Goal: Information Seeking & Learning: Learn about a topic

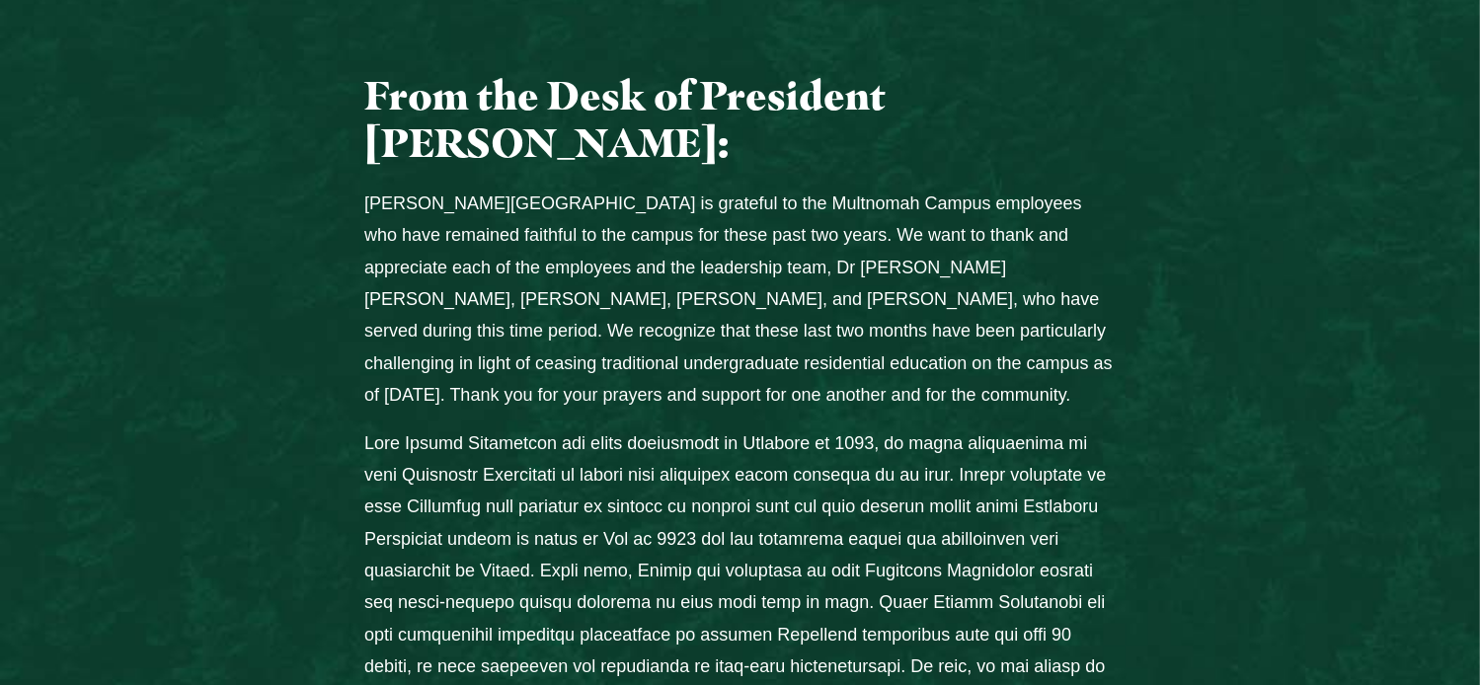
scroll to position [888, 0]
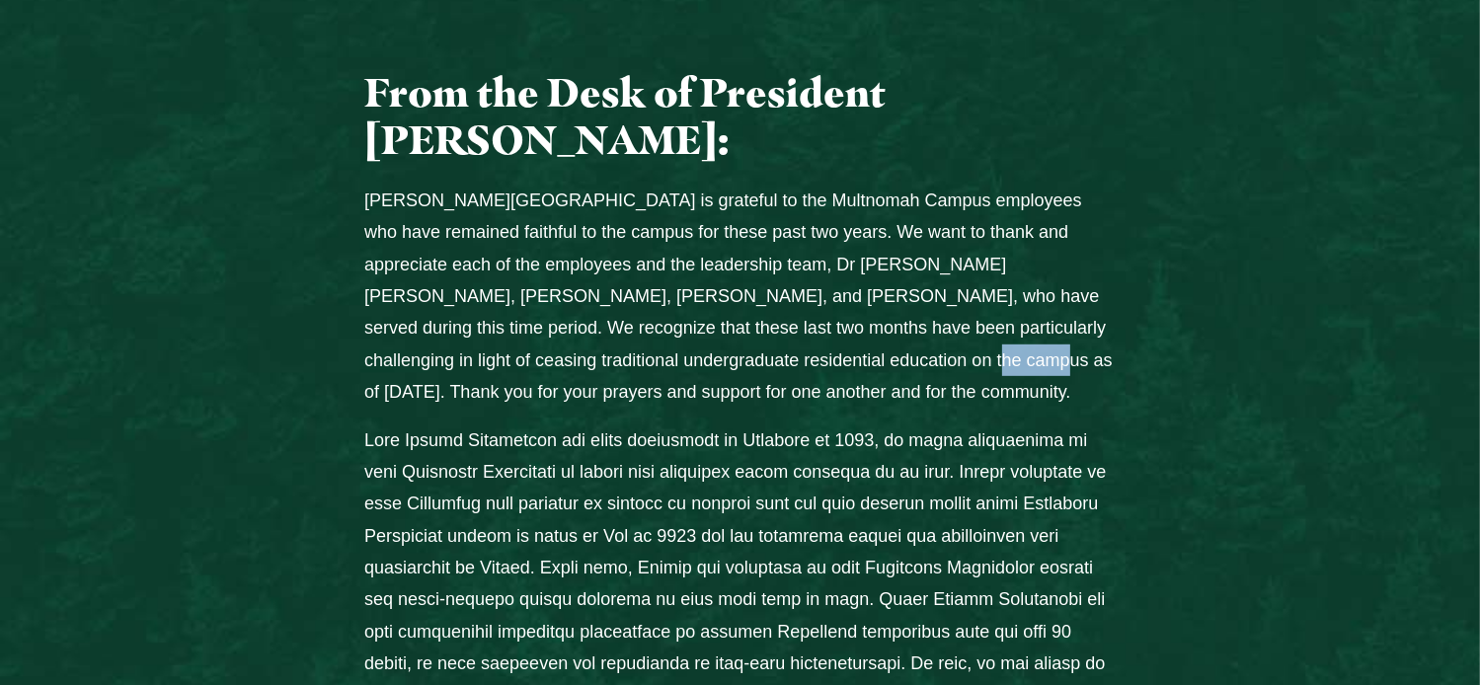
drag, startPoint x: 703, startPoint y: 232, endPoint x: 879, endPoint y: 285, distance: 184.6
click at [763, 234] on p "Jessup University is grateful to the Multnomah Campus employees who have remain…" at bounding box center [739, 297] width 751 height 224
drag, startPoint x: 703, startPoint y: 229, endPoint x: 728, endPoint y: 237, distance: 26.9
click at [704, 229] on p "Jessup University is grateful to the Multnomah Campus employees who have remain…" at bounding box center [739, 297] width 751 height 224
click at [713, 237] on p "Jessup University is grateful to the Multnomah Campus employees who have remain…" at bounding box center [739, 297] width 751 height 224
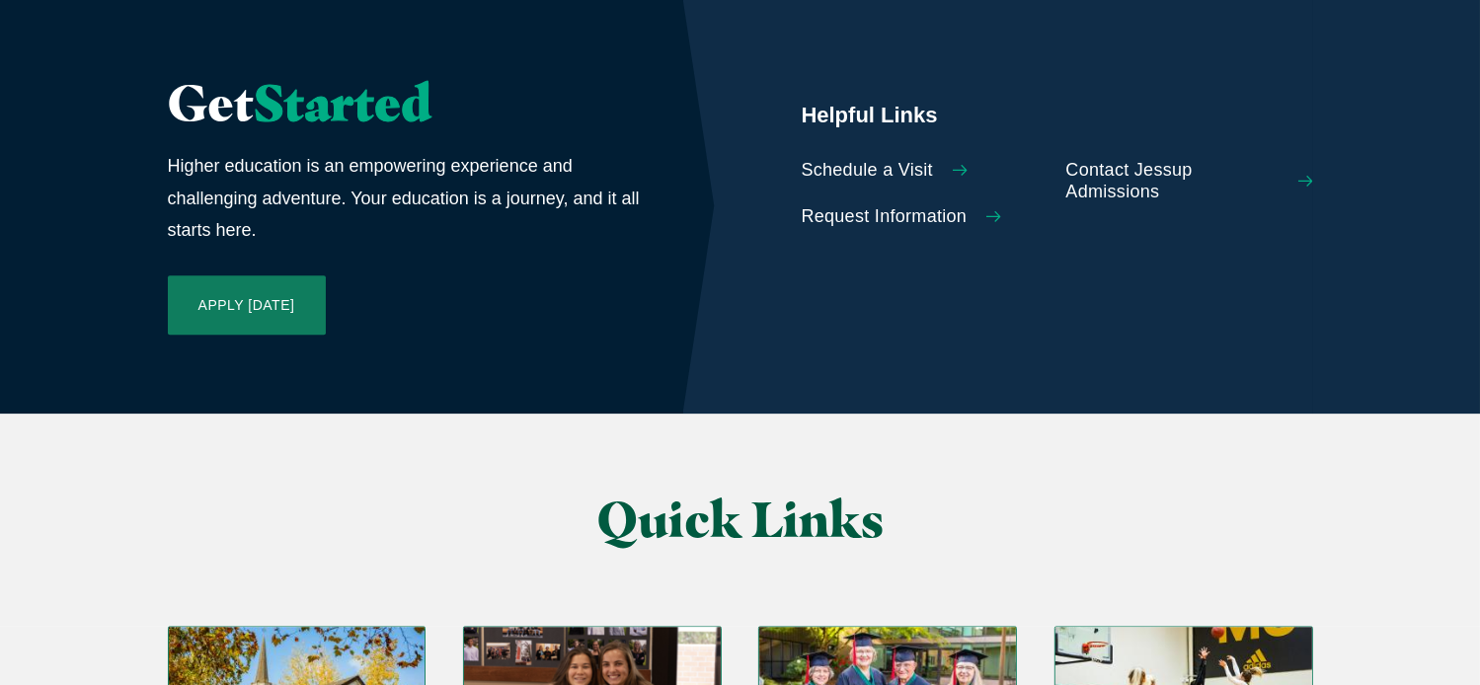
scroll to position [4639, 0]
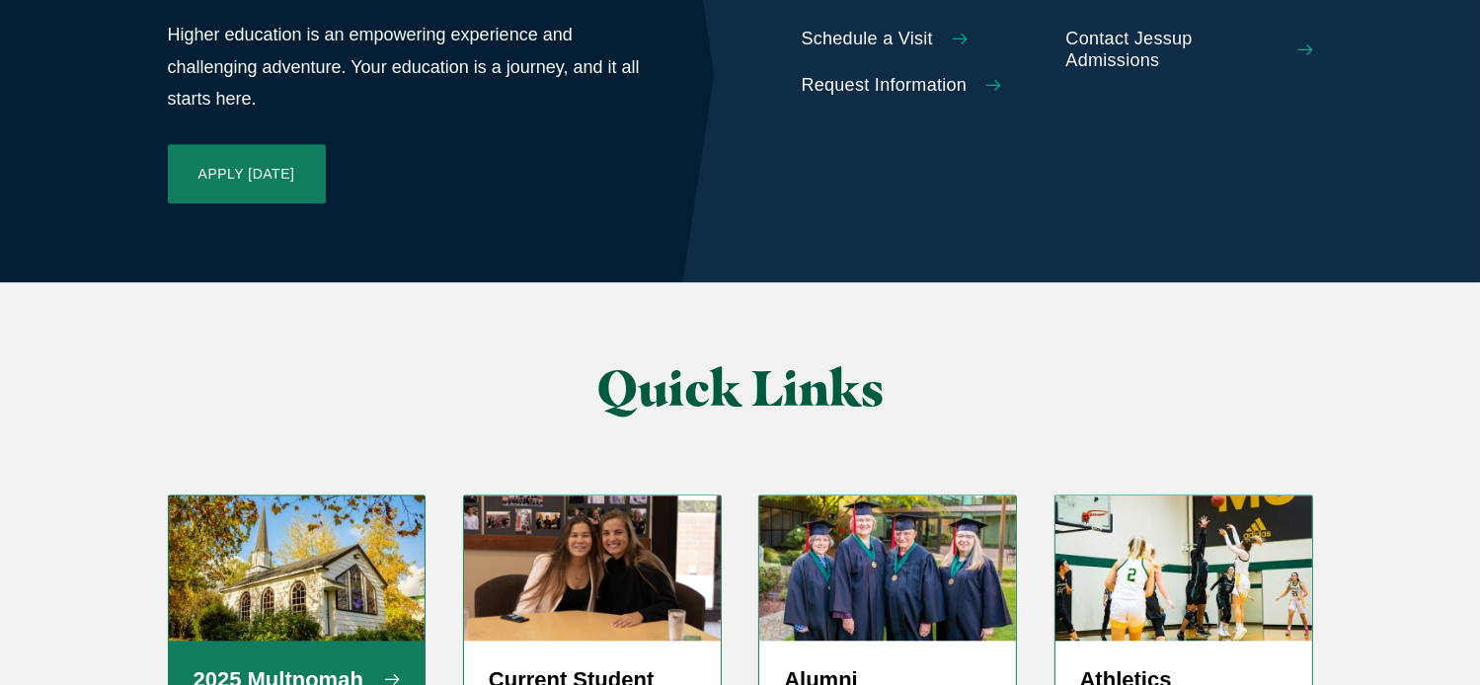
click at [377, 665] on h5 "2025 Multnomah FAQ" at bounding box center [296, 694] width 207 height 59
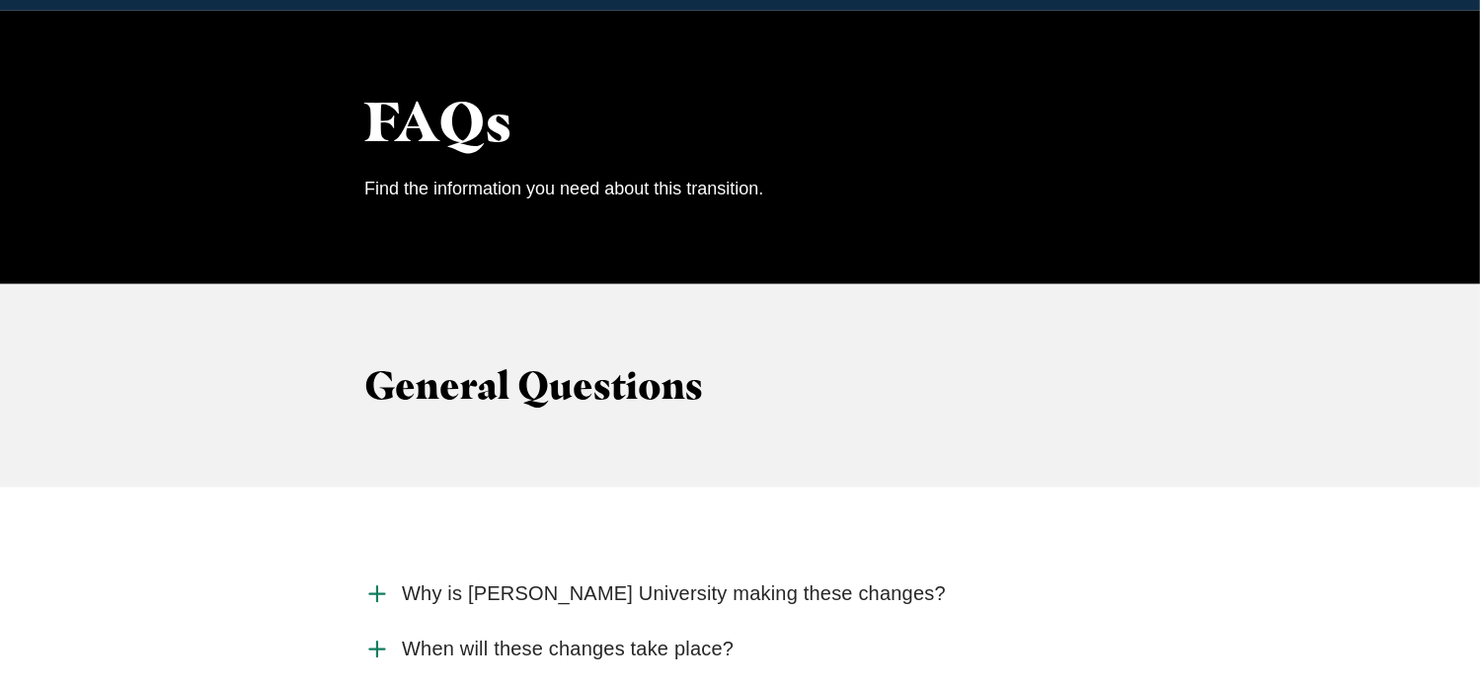
scroll to position [2073, 0]
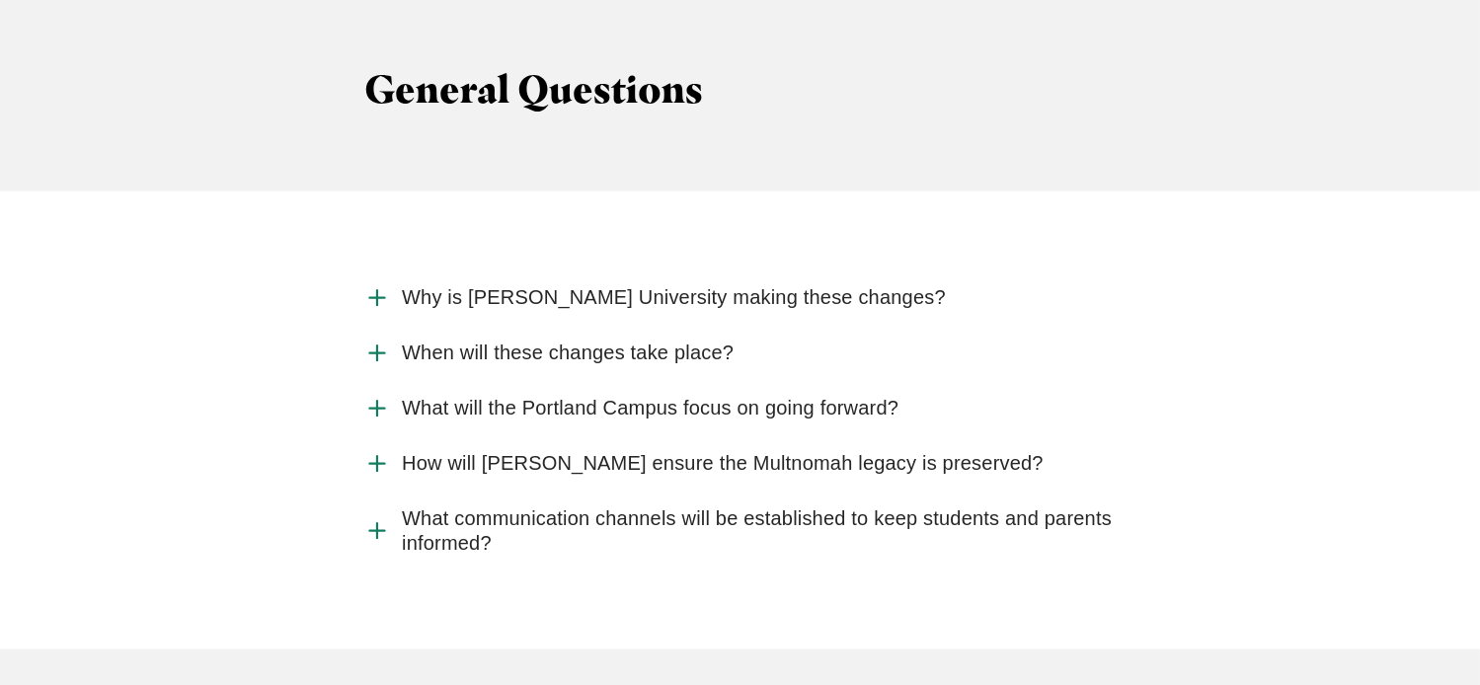
click at [797, 451] on span "How will [PERSON_NAME] ensure the Multnomah legacy is preserved?" at bounding box center [723, 463] width 642 height 25
click at [0, 0] on input "How will [PERSON_NAME] ensure the Multnomah legacy is preserved?" at bounding box center [0, 0] width 0 height 0
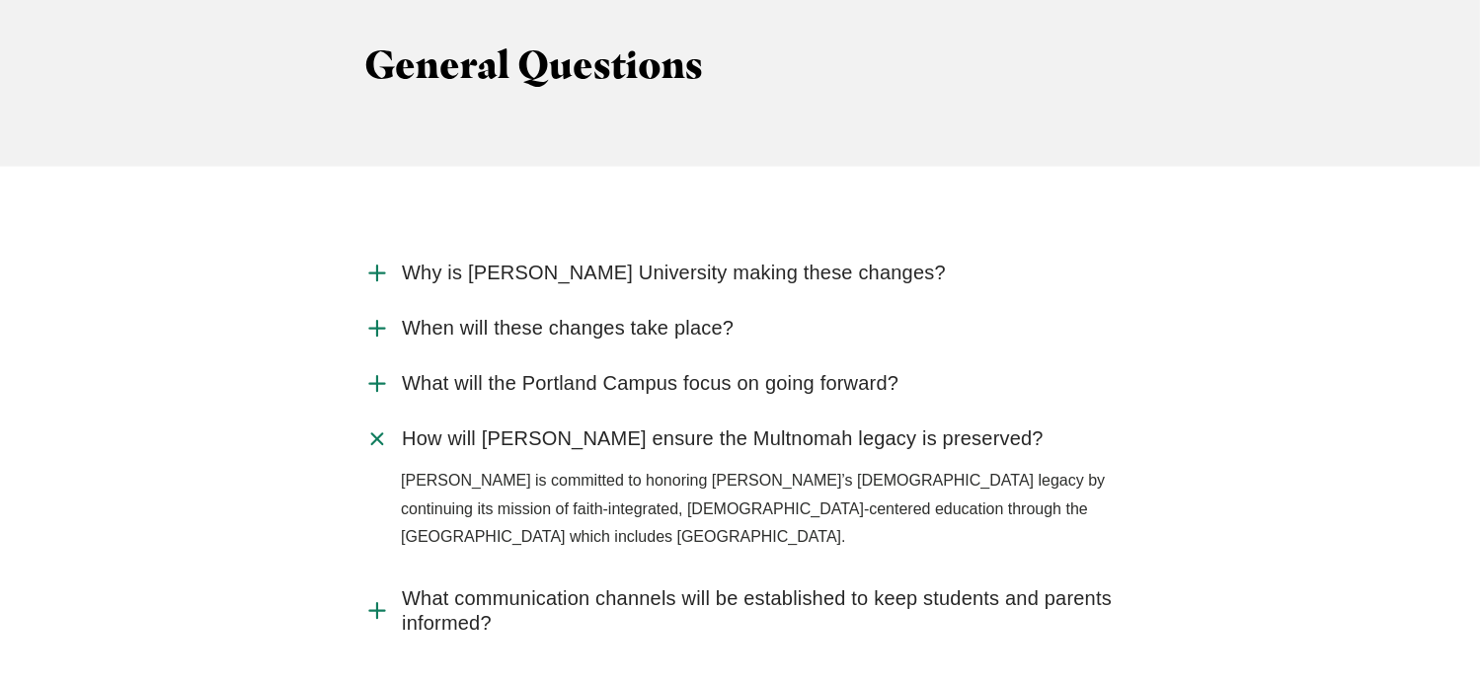
scroll to position [2172, 0]
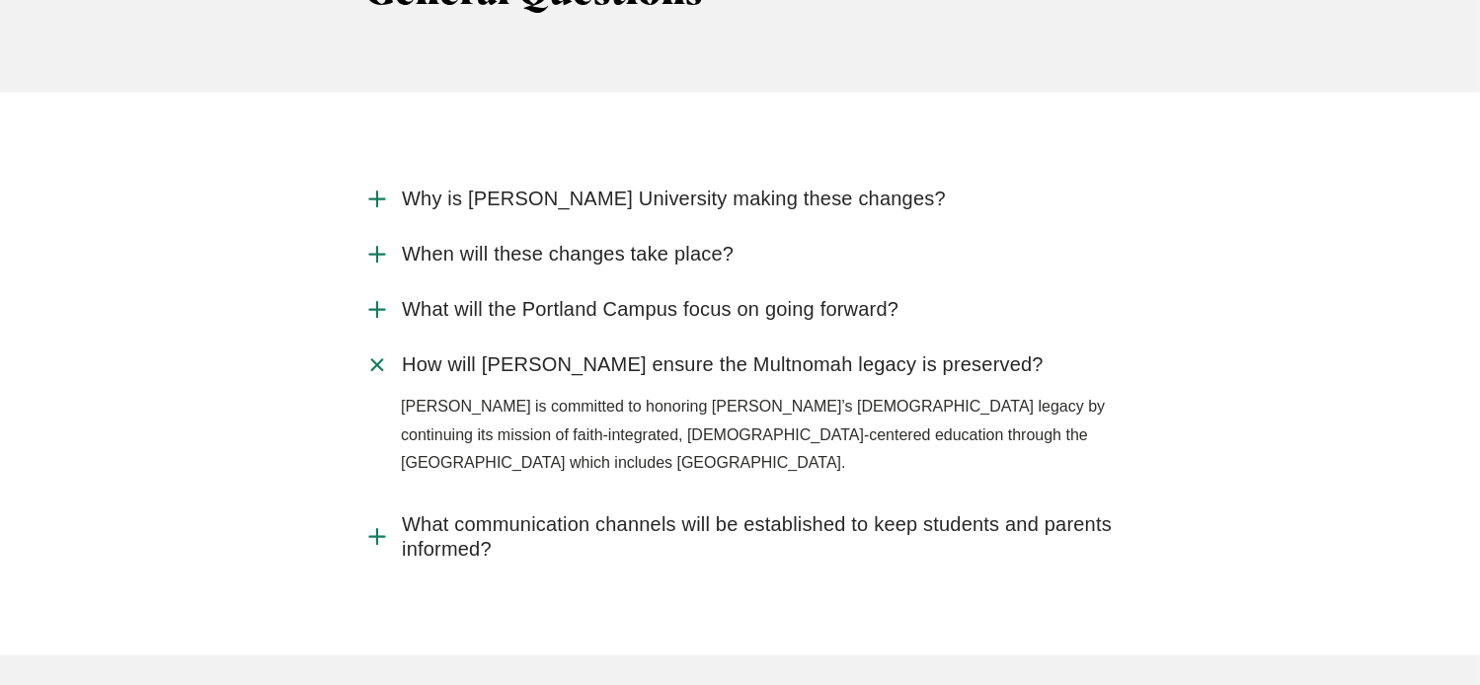
click at [644, 352] on span "How will [PERSON_NAME] ensure the Multnomah legacy is preserved?" at bounding box center [723, 364] width 642 height 25
click at [0, 0] on input "How will [PERSON_NAME] ensure the Multnomah legacy is preserved?" at bounding box center [0, 0] width 0 height 0
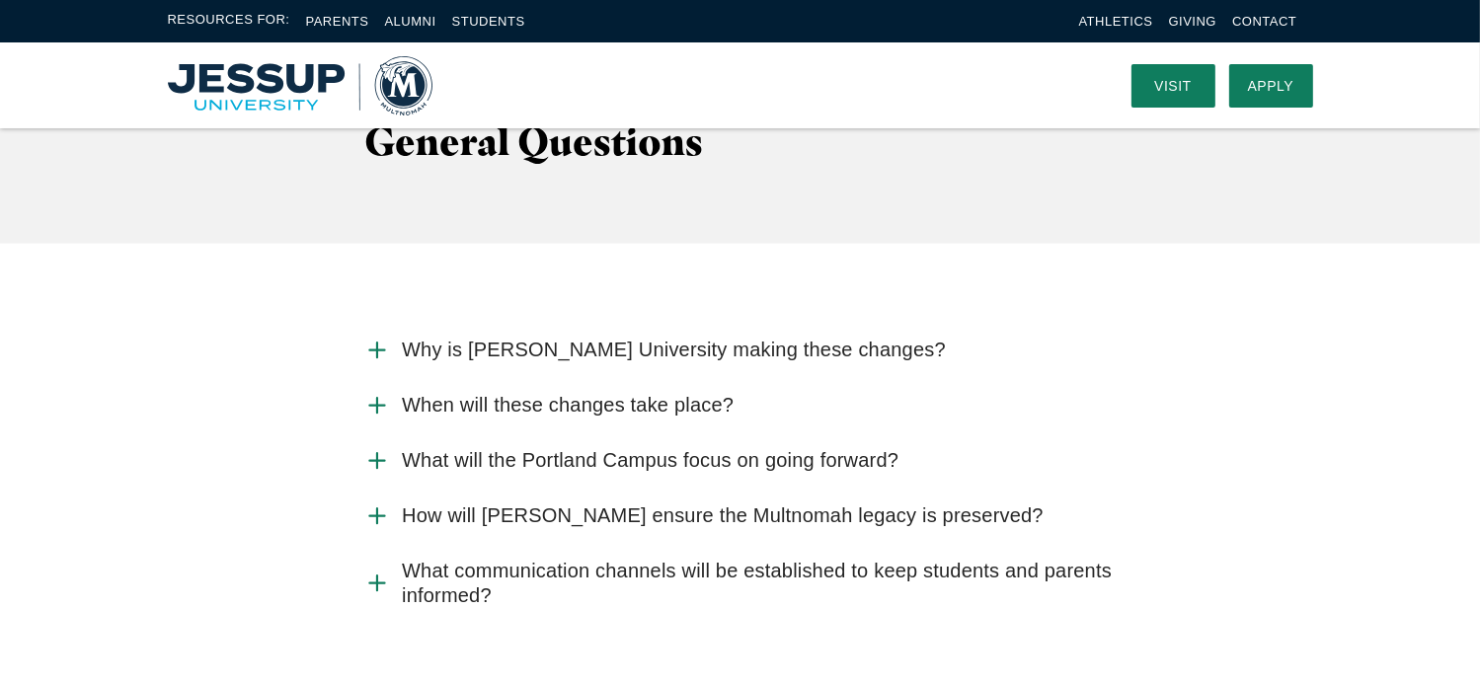
scroll to position [1875, 0]
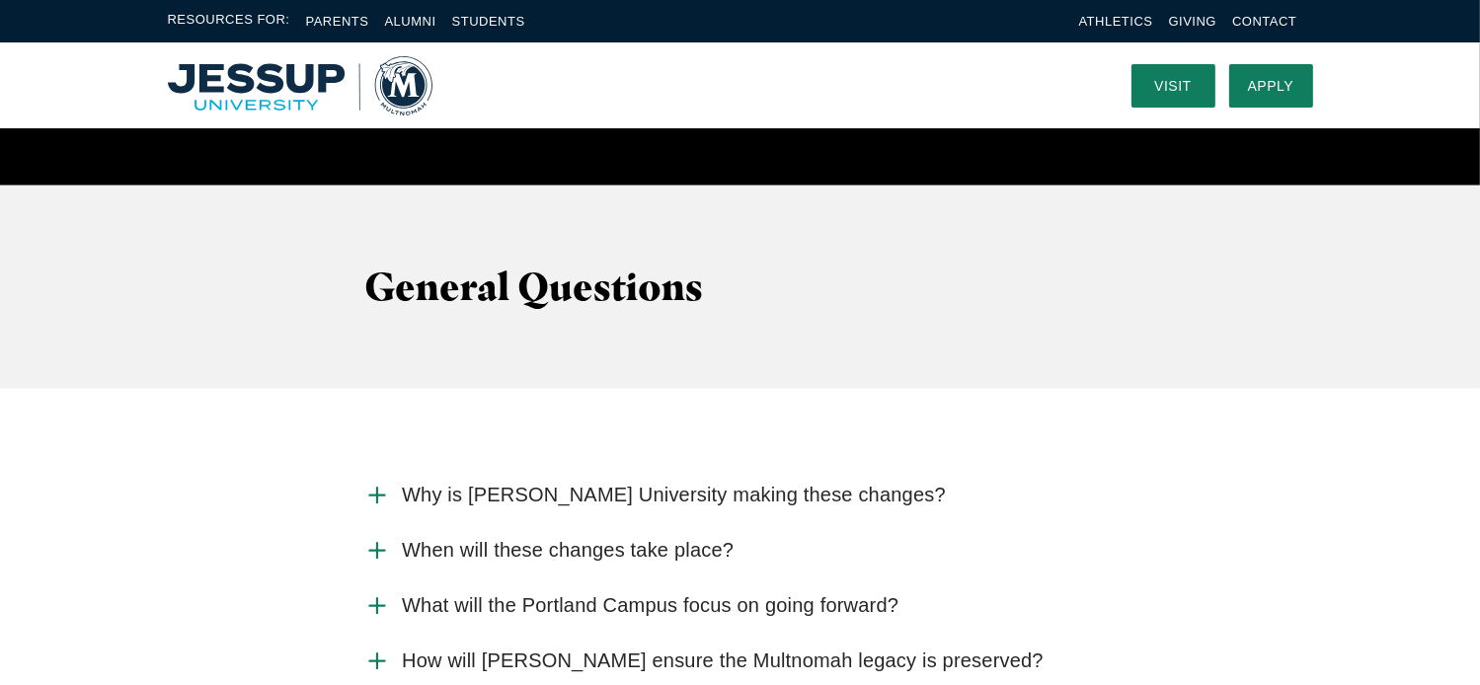
click at [666, 483] on span "Why is [PERSON_NAME] University making these changes?" at bounding box center [674, 495] width 544 height 25
click at [0, 0] on input "Why is [PERSON_NAME] University making these changes?" at bounding box center [0, 0] width 0 height 0
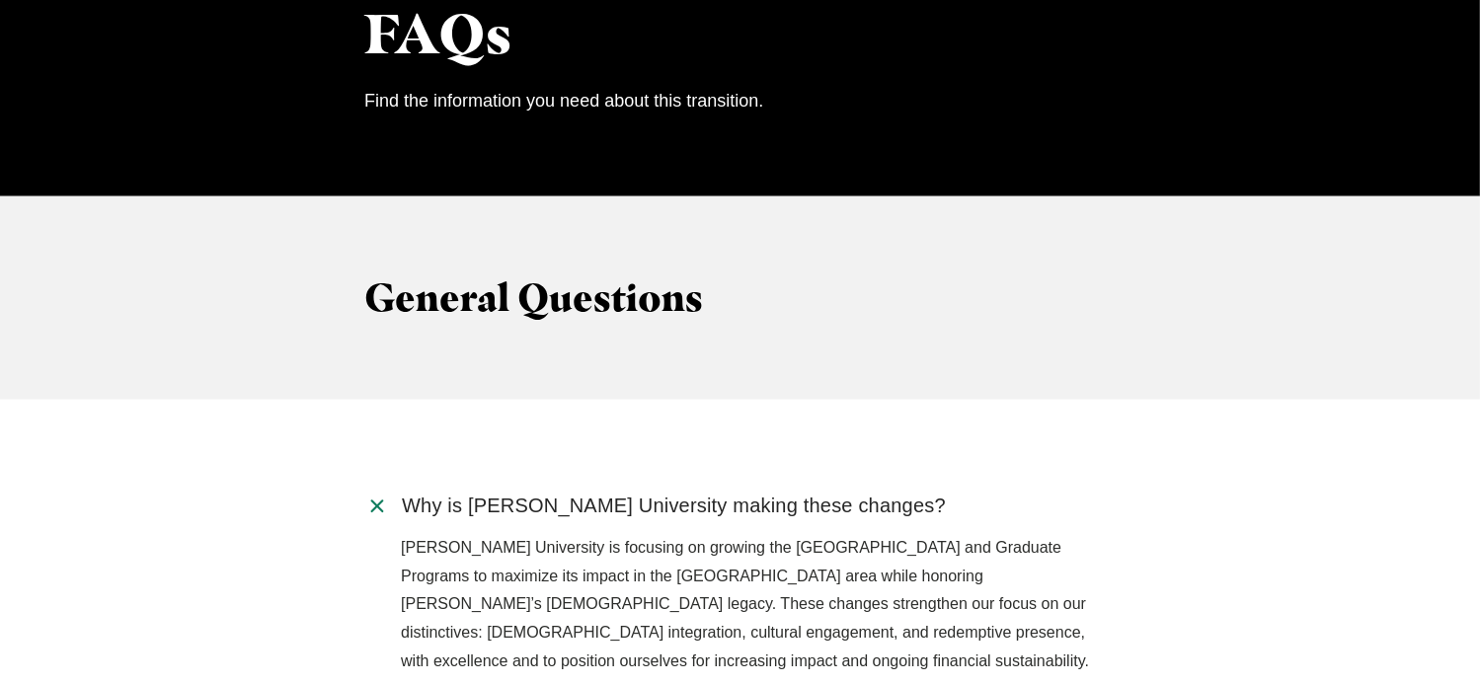
scroll to position [2073, 0]
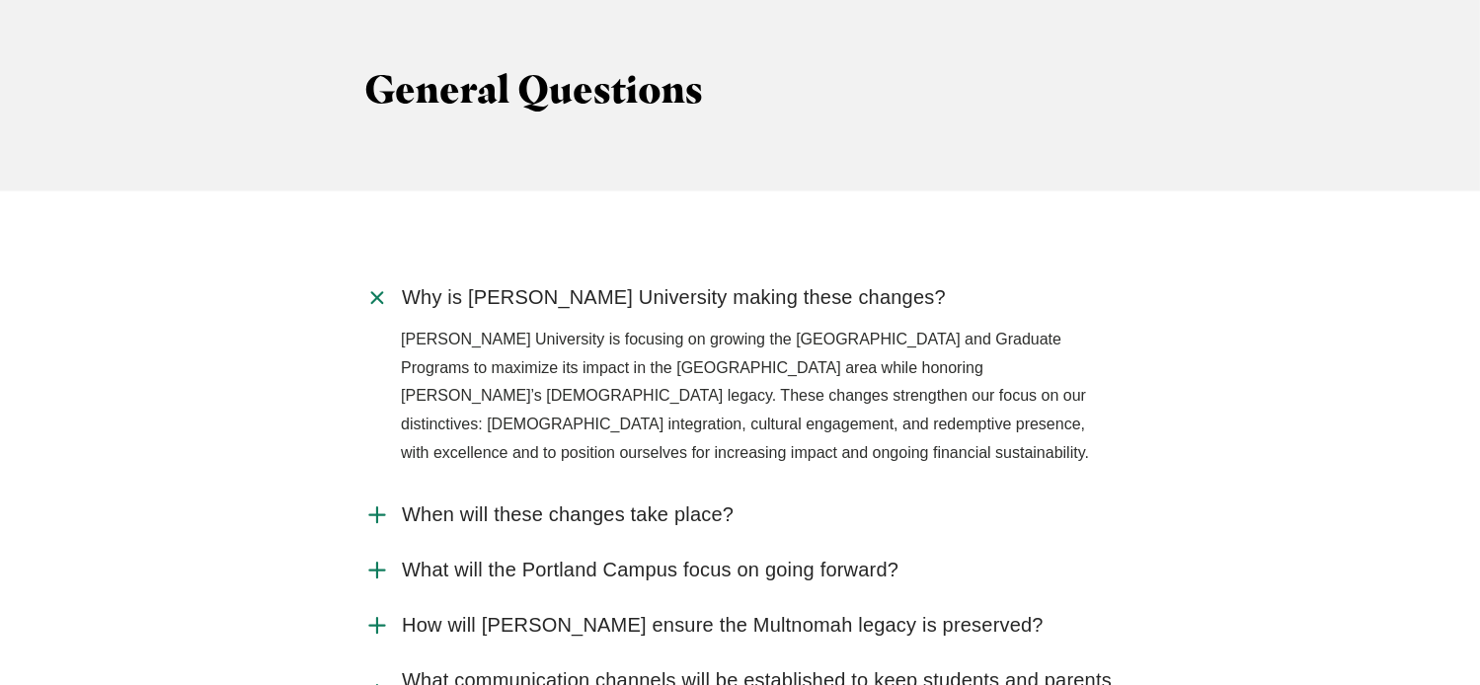
click at [391, 270] on label "Why is [PERSON_NAME] University making these changes?" at bounding box center [739, 297] width 751 height 55
click at [0, 0] on input "Why is [PERSON_NAME] University making these changes?" at bounding box center [0, 0] width 0 height 0
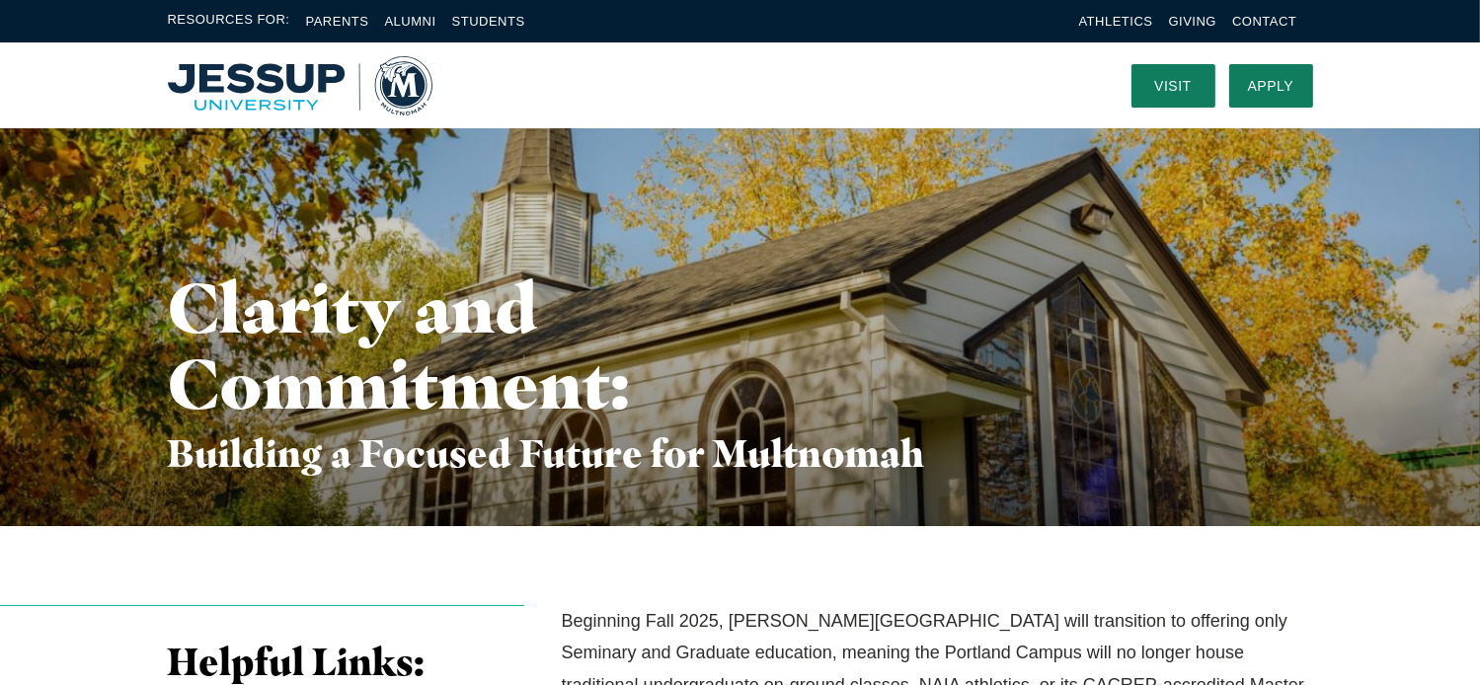
scroll to position [0, 0]
